Goal: Contribute content

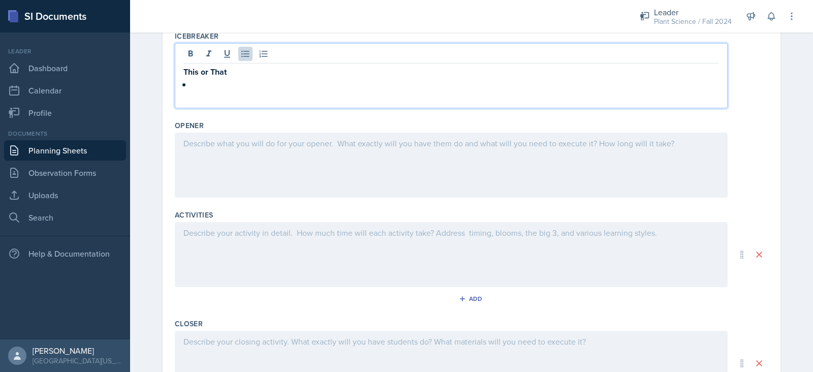
scroll to position [326, 0]
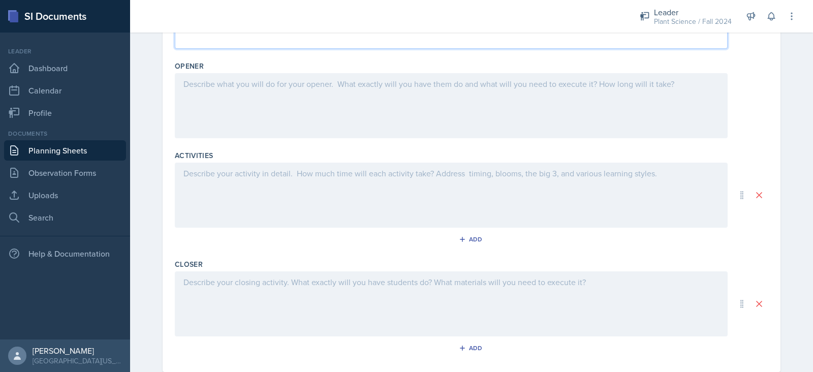
click at [211, 277] on p at bounding box center [450, 282] width 535 height 12
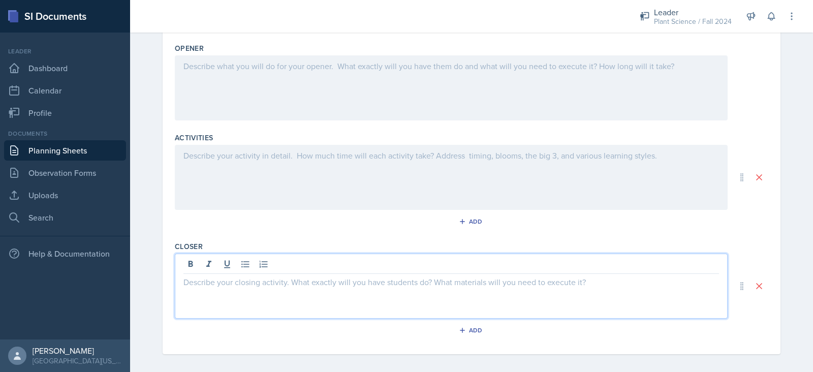
click at [265, 161] on div at bounding box center [451, 177] width 553 height 65
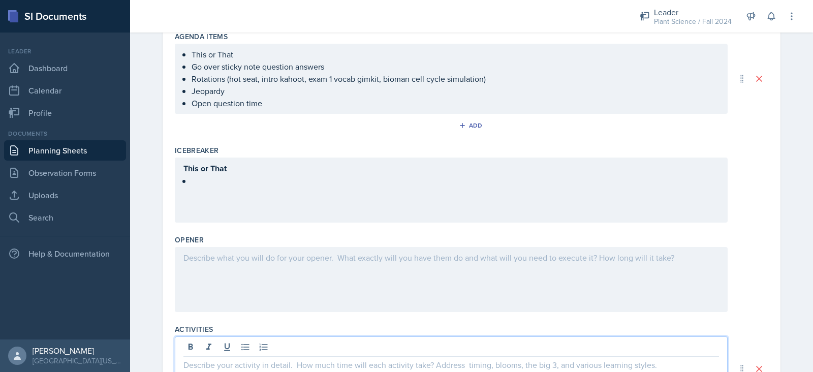
click at [260, 268] on div at bounding box center [451, 279] width 553 height 65
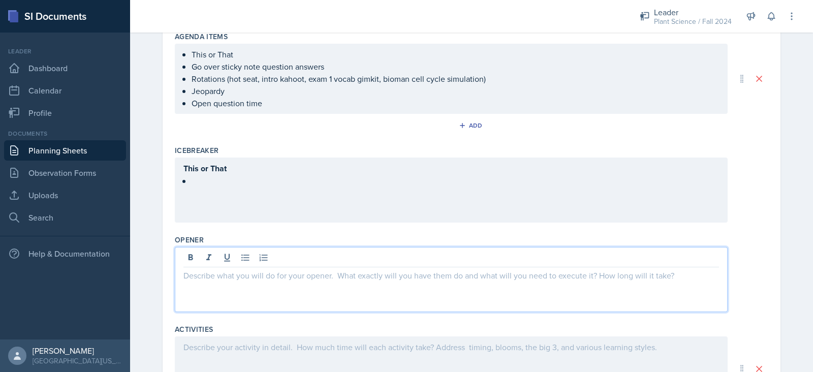
scroll to position [170, 0]
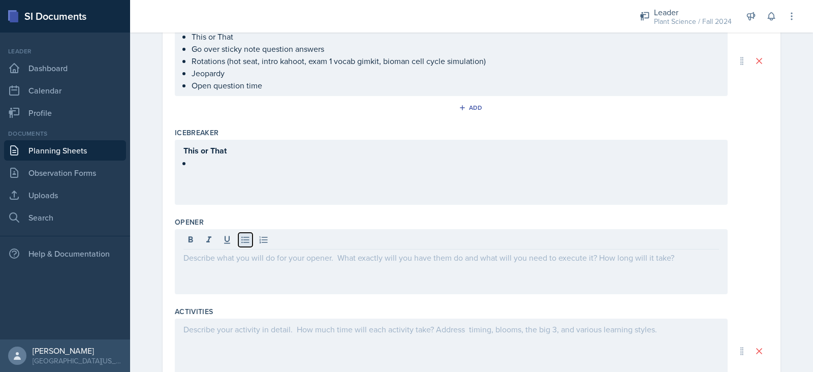
click at [243, 239] on icon at bounding box center [245, 240] width 8 height 7
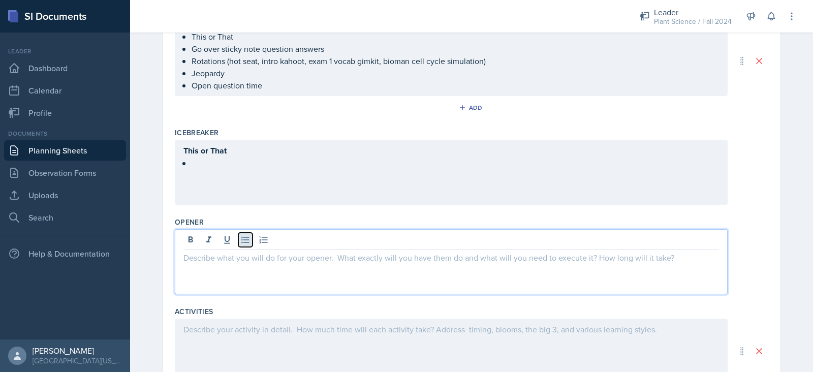
click at [243, 239] on icon at bounding box center [245, 240] width 8 height 7
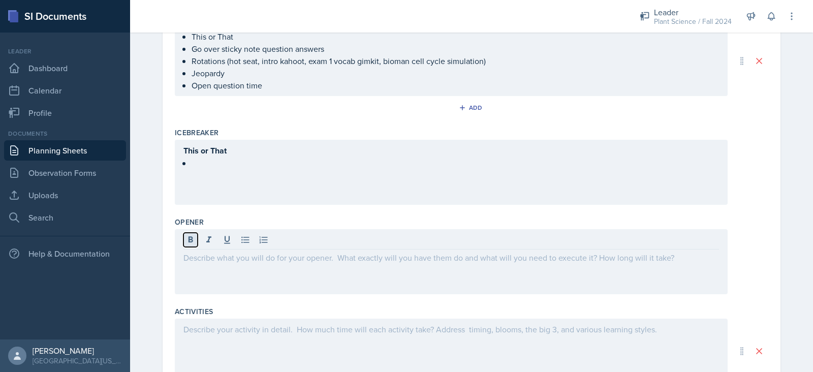
click at [188, 240] on icon at bounding box center [190, 239] width 5 height 6
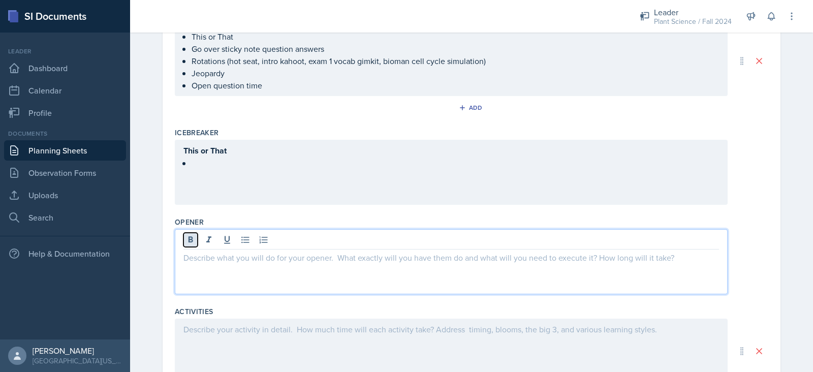
click at [188, 240] on icon at bounding box center [190, 239] width 5 height 6
click at [212, 327] on div at bounding box center [451, 351] width 553 height 65
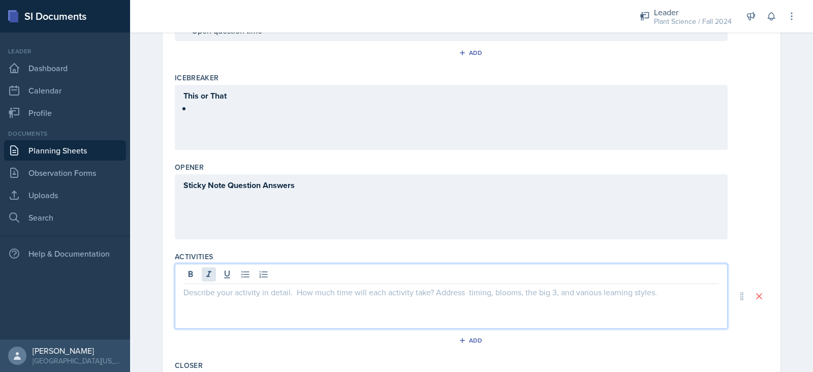
scroll to position [230, 0]
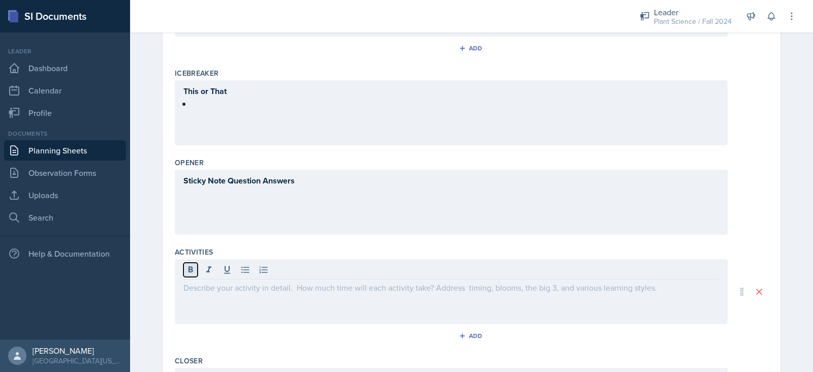
click at [183, 273] on button at bounding box center [190, 270] width 14 height 14
click at [259, 236] on div "Opener Sticky Note Question Answers" at bounding box center [471, 197] width 593 height 89
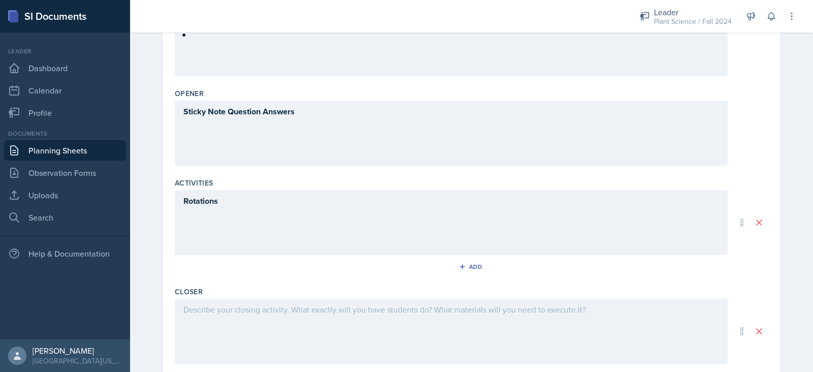
scroll to position [300, 0]
click at [459, 267] on icon "button" at bounding box center [462, 265] width 7 height 7
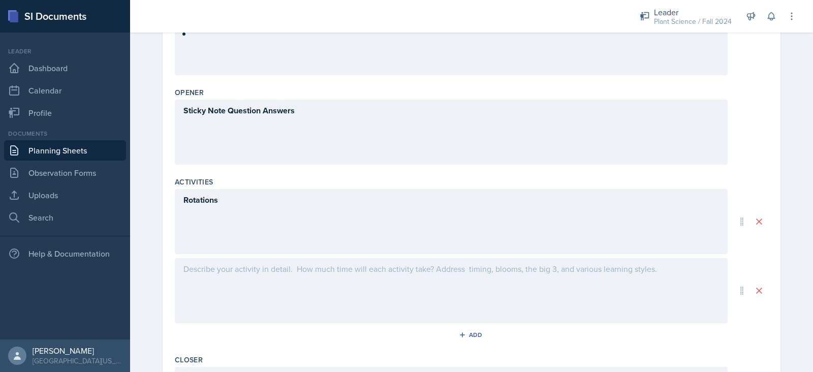
click at [329, 281] on div at bounding box center [451, 290] width 553 height 65
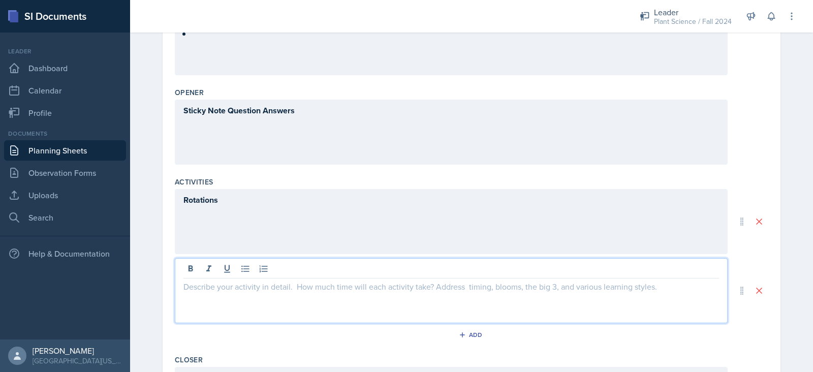
scroll to position [317, 0]
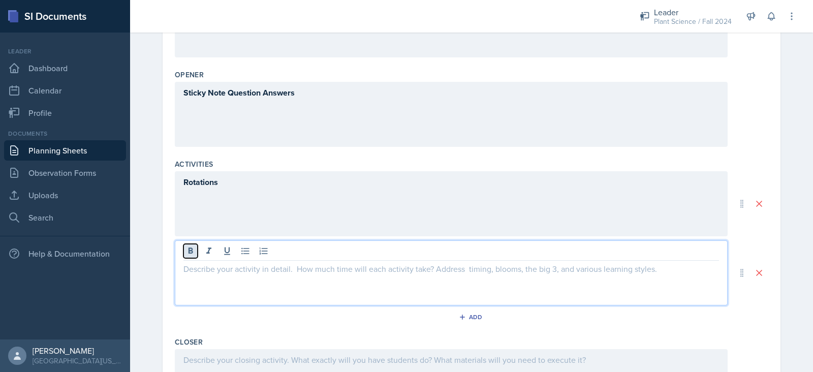
click at [185, 251] on icon at bounding box center [190, 251] width 10 height 10
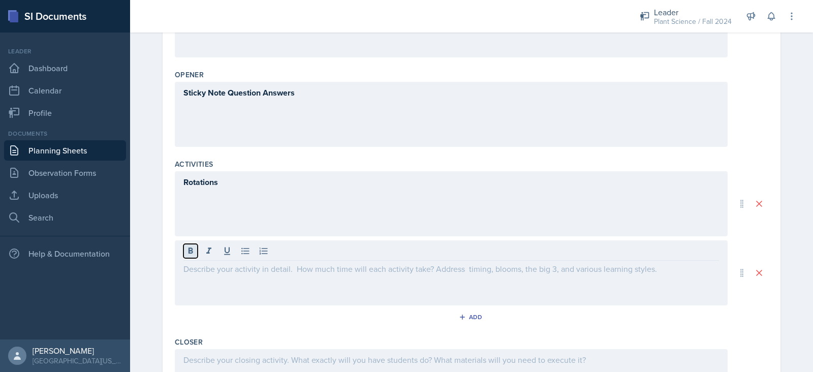
click at [185, 251] on icon at bounding box center [190, 251] width 10 height 10
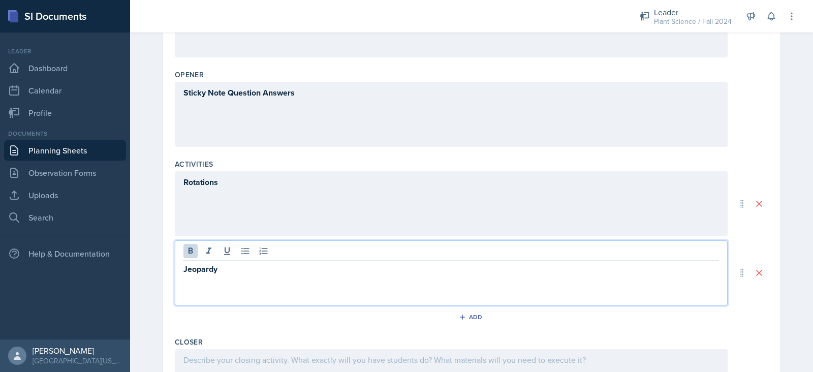
click at [220, 327] on div "Add" at bounding box center [471, 318] width 593 height 19
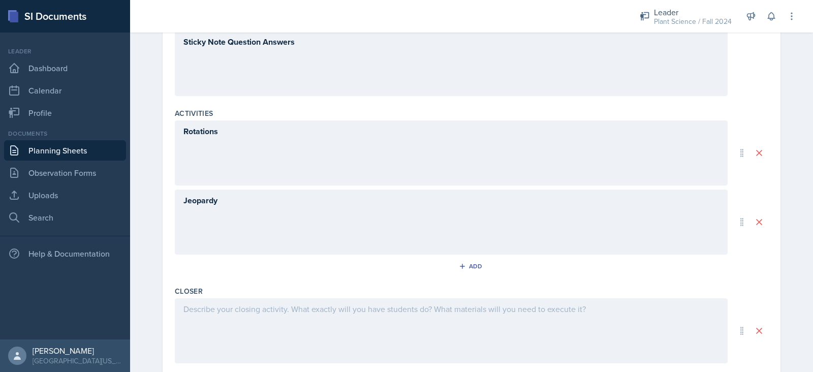
click at [226, 310] on p at bounding box center [450, 309] width 535 height 12
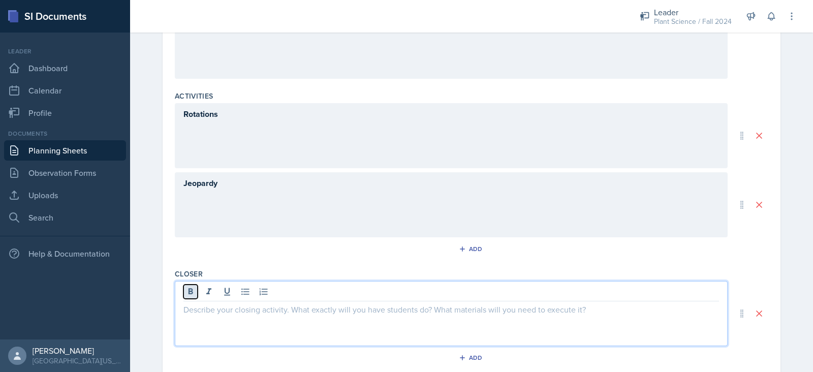
click at [188, 287] on icon at bounding box center [190, 292] width 10 height 10
click at [219, 244] on div "Add" at bounding box center [471, 250] width 593 height 19
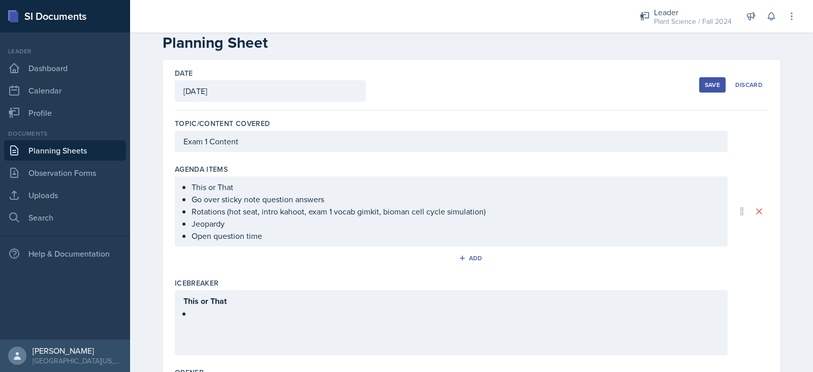
scroll to position [0, 0]
